Goal: Task Accomplishment & Management: Use online tool/utility

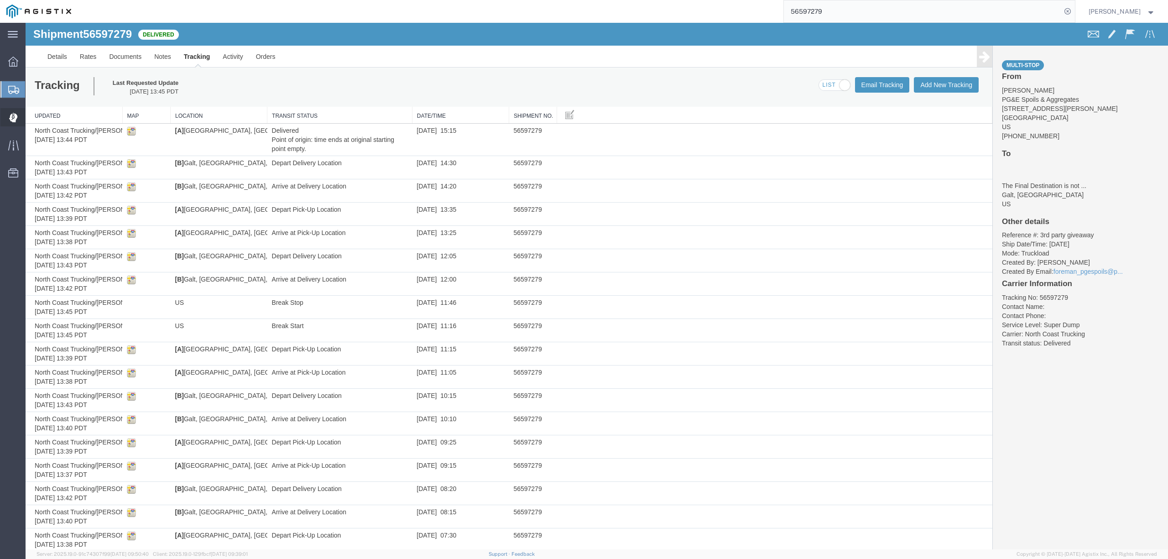
click at [31, 113] on span "Dispatch Manager" at bounding box center [28, 117] width 6 height 18
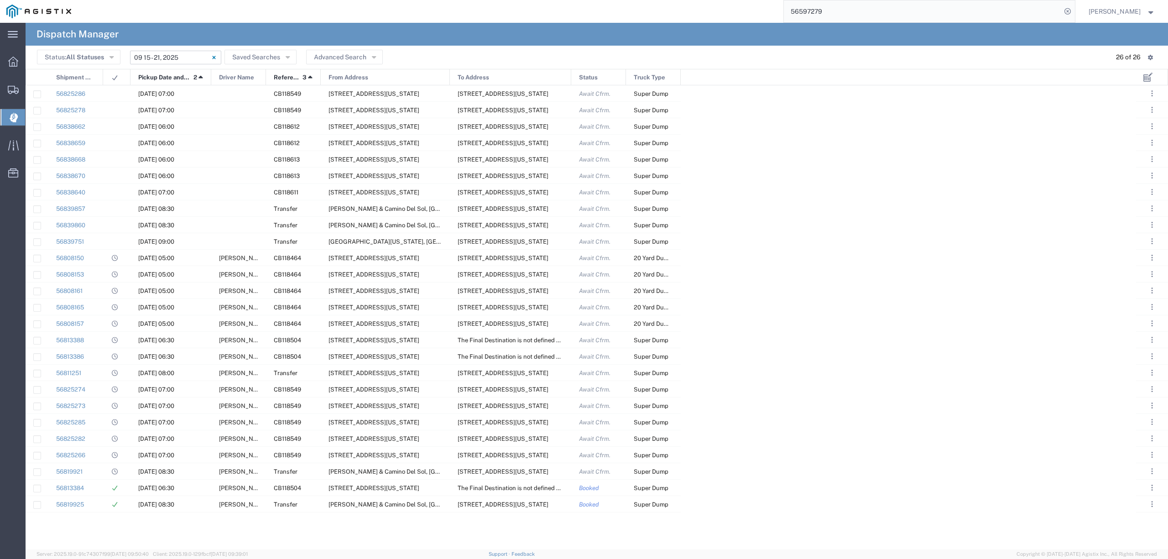
click at [164, 58] on input "09/15/2025 - 09/21/2025" at bounding box center [175, 58] width 91 height 14
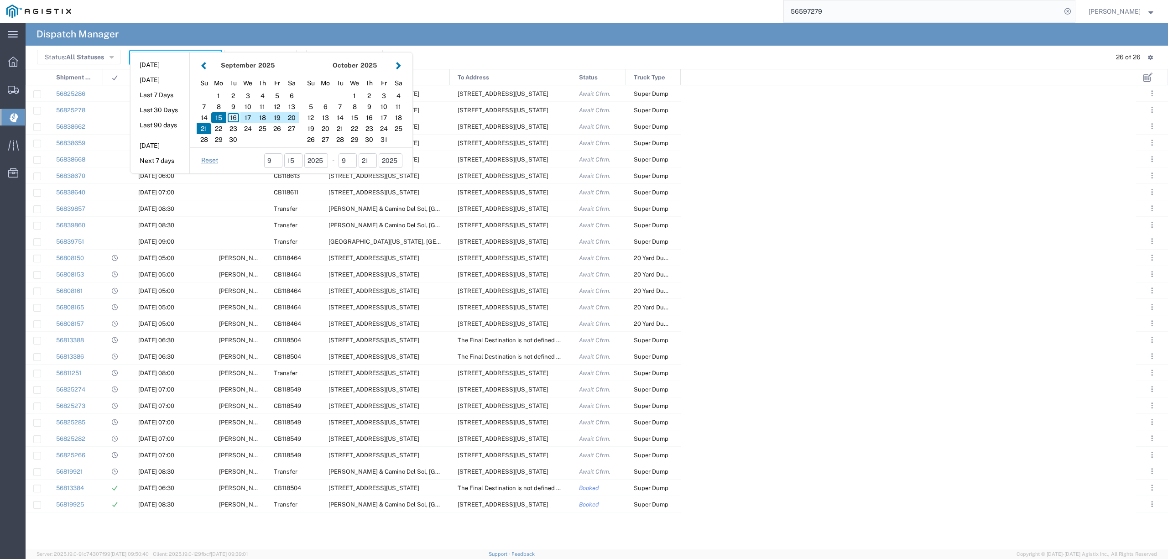
click at [234, 115] on div "16" at bounding box center [233, 117] width 15 height 11
type input "09/16/2025"
type input "09/16/2025 - 09/16/2025"
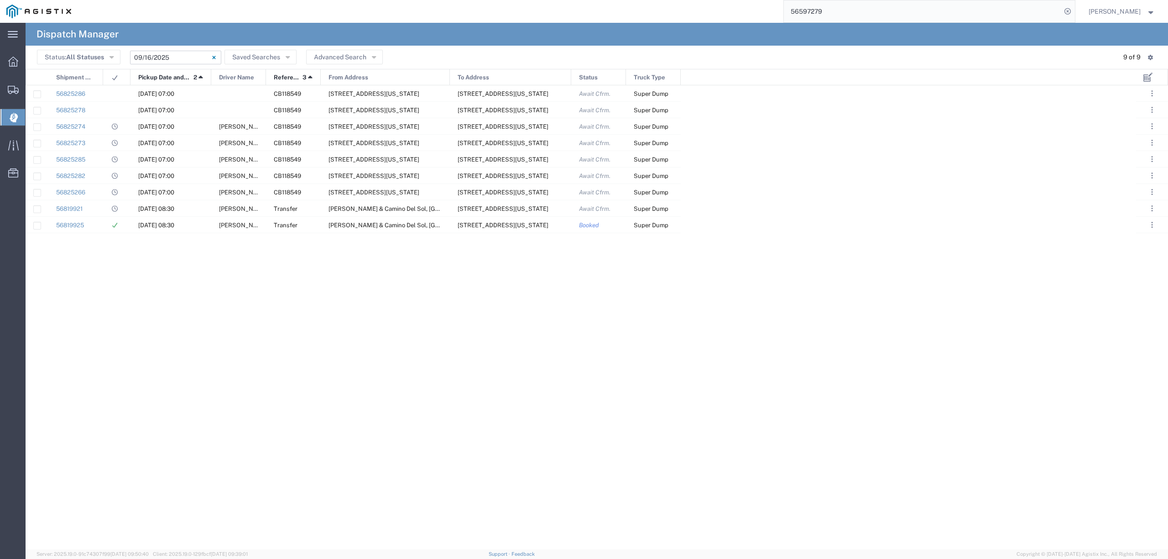
click at [173, 55] on input "09/16/2025 - 09/16/2025" at bounding box center [175, 58] width 91 height 14
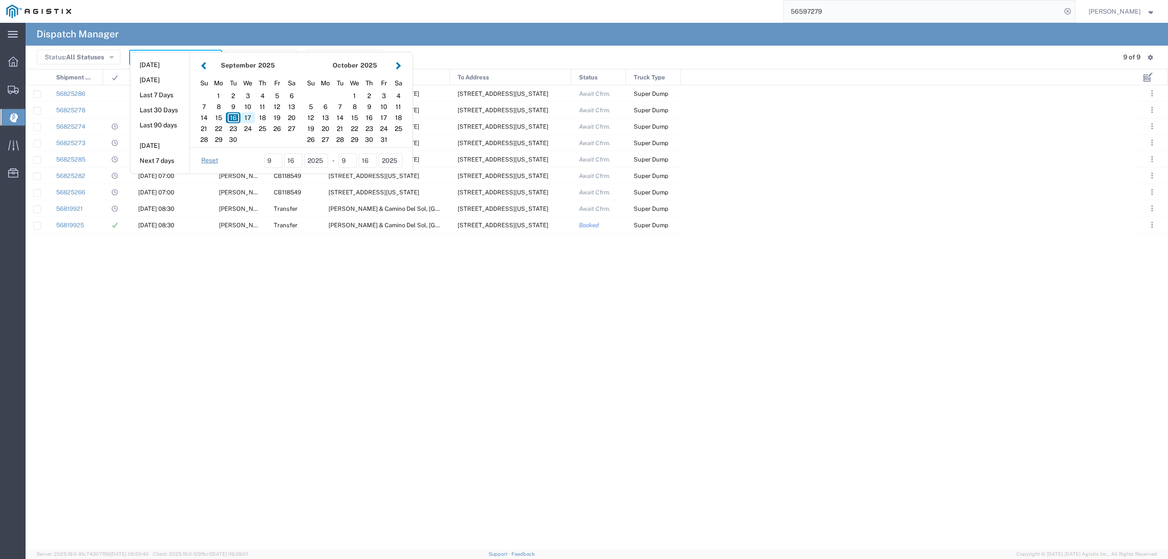
click at [249, 119] on div "17" at bounding box center [247, 117] width 15 height 11
type input "09/17/2025"
type input "09/17/2025 - 09/17/2025"
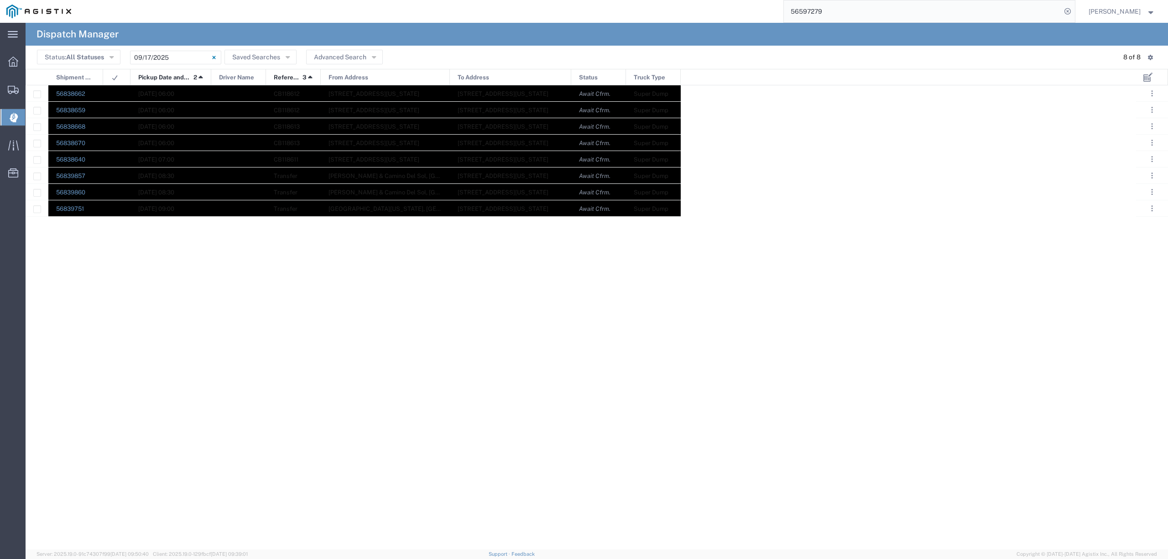
drag, startPoint x: 83, startPoint y: 90, endPoint x: 678, endPoint y: 213, distance: 608.0
click at [678, 213] on div "56838662 09/17/2025, 06:00 CB118612 7741 Hammonton Rd, Marysville, California, …" at bounding box center [353, 150] width 655 height 131
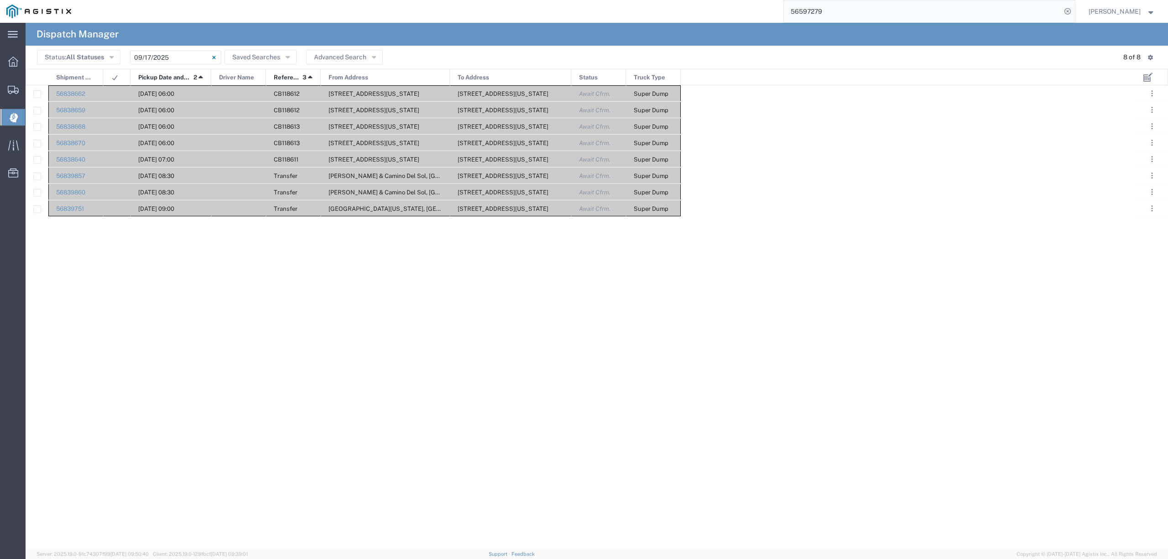
click at [32, 116] on span "Dispatch Manager" at bounding box center [28, 117] width 7 height 18
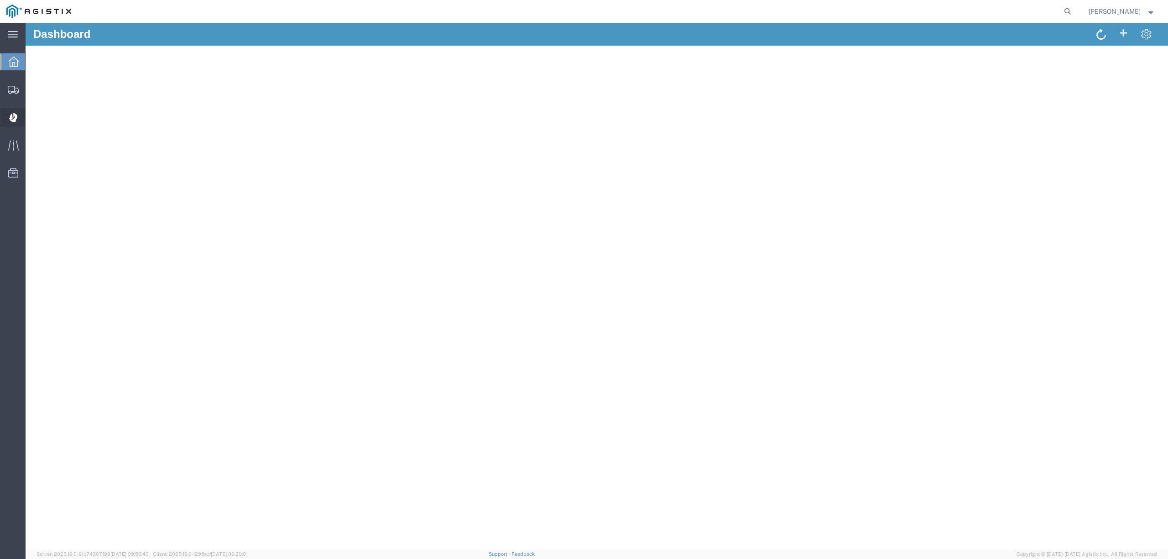
click at [31, 119] on span "Dispatch Manager" at bounding box center [28, 117] width 6 height 18
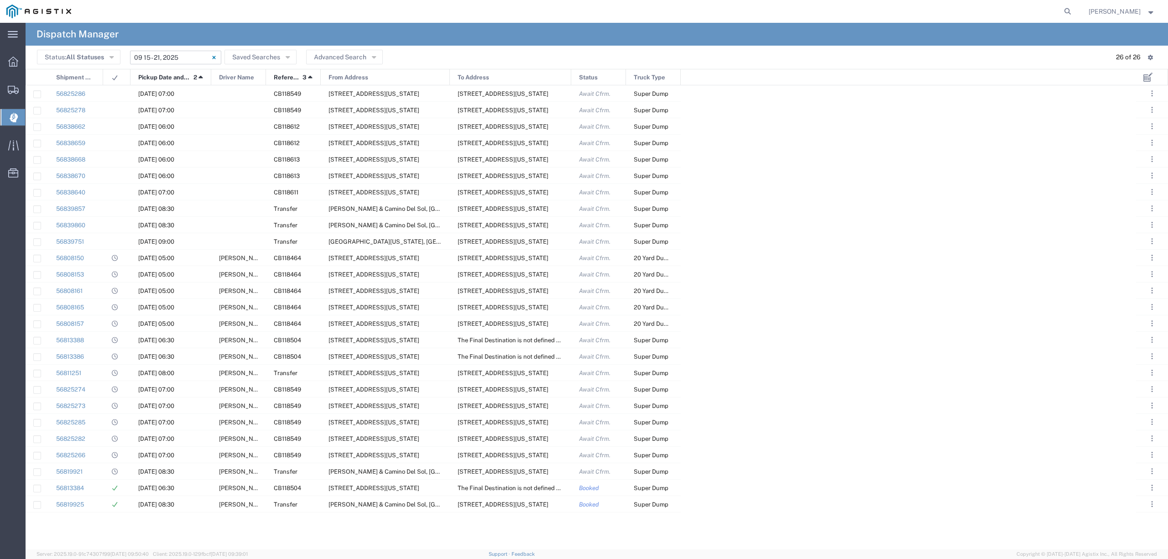
click at [158, 53] on input "09/15/2025 - 09/21/2025" at bounding box center [175, 58] width 91 height 14
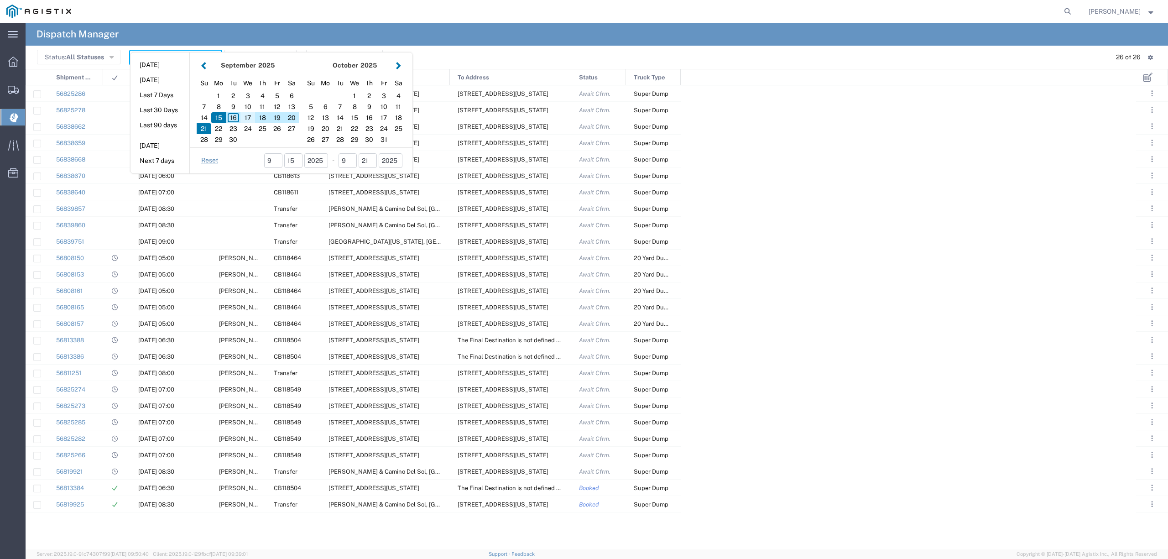
click at [251, 117] on div "17" at bounding box center [247, 117] width 15 height 11
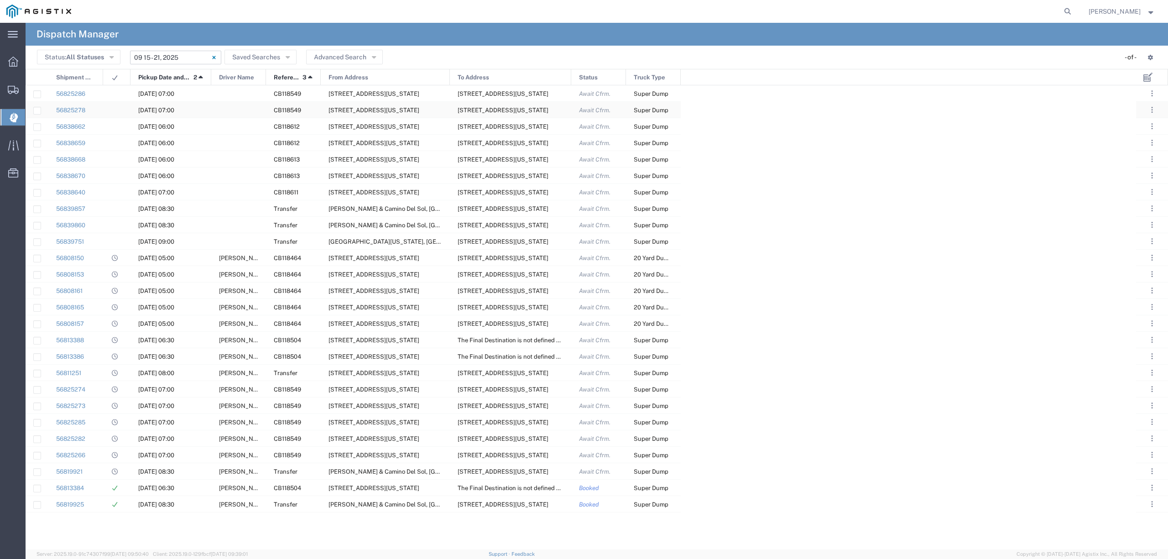
type input "09/17/2025"
type input "09/17/2025 - 09/17/2025"
click at [251, 117] on div at bounding box center [238, 110] width 55 height 16
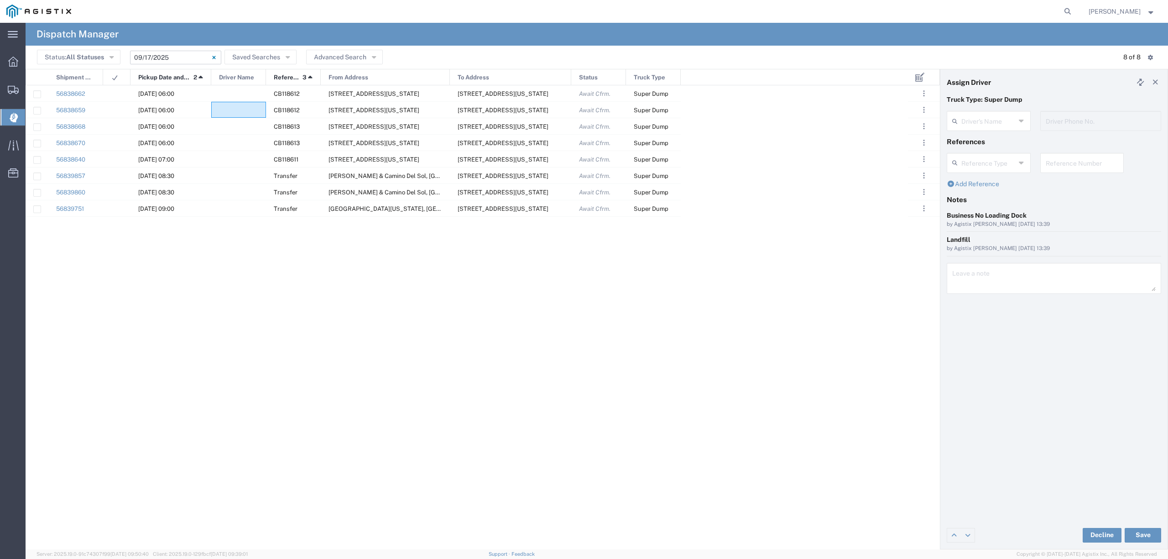
click at [293, 312] on div "56838662 09/17/2025, 06:00 CB118612 7741 Hammonton Rd, Marysville, California, …" at bounding box center [467, 317] width 882 height 464
